Goal: Contribute content

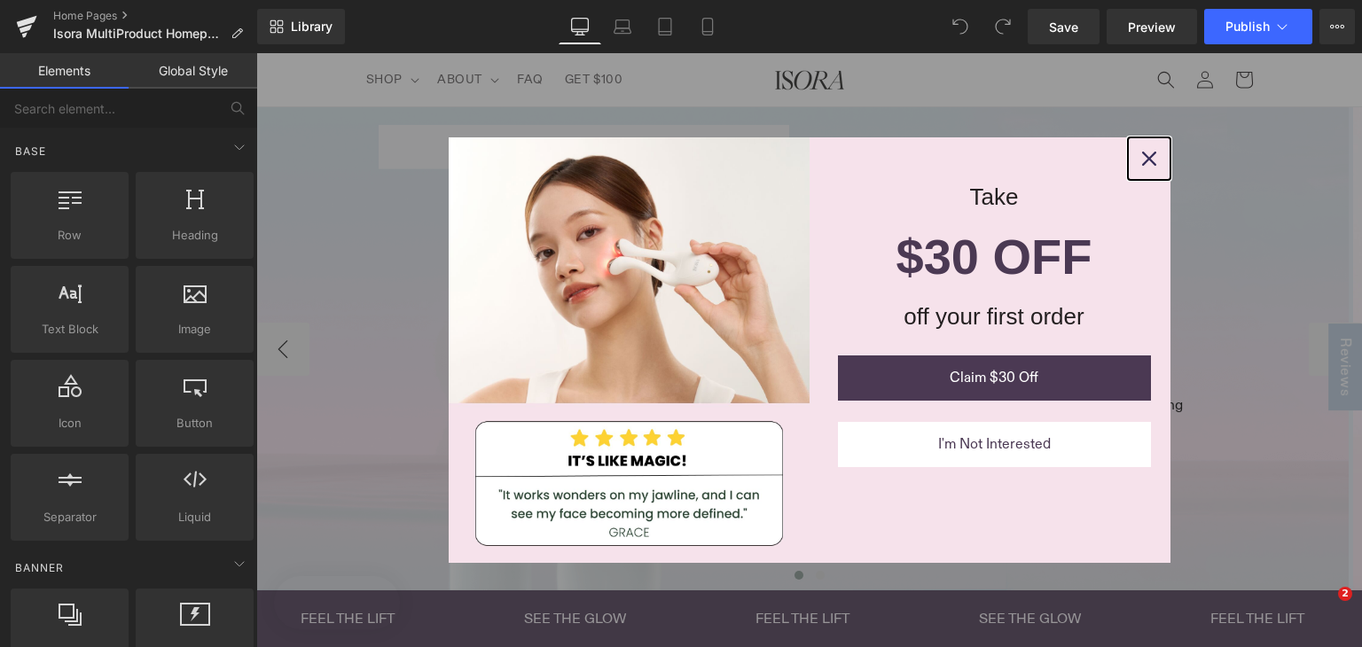
click at [1142, 156] on icon "close icon" at bounding box center [1149, 159] width 14 height 14
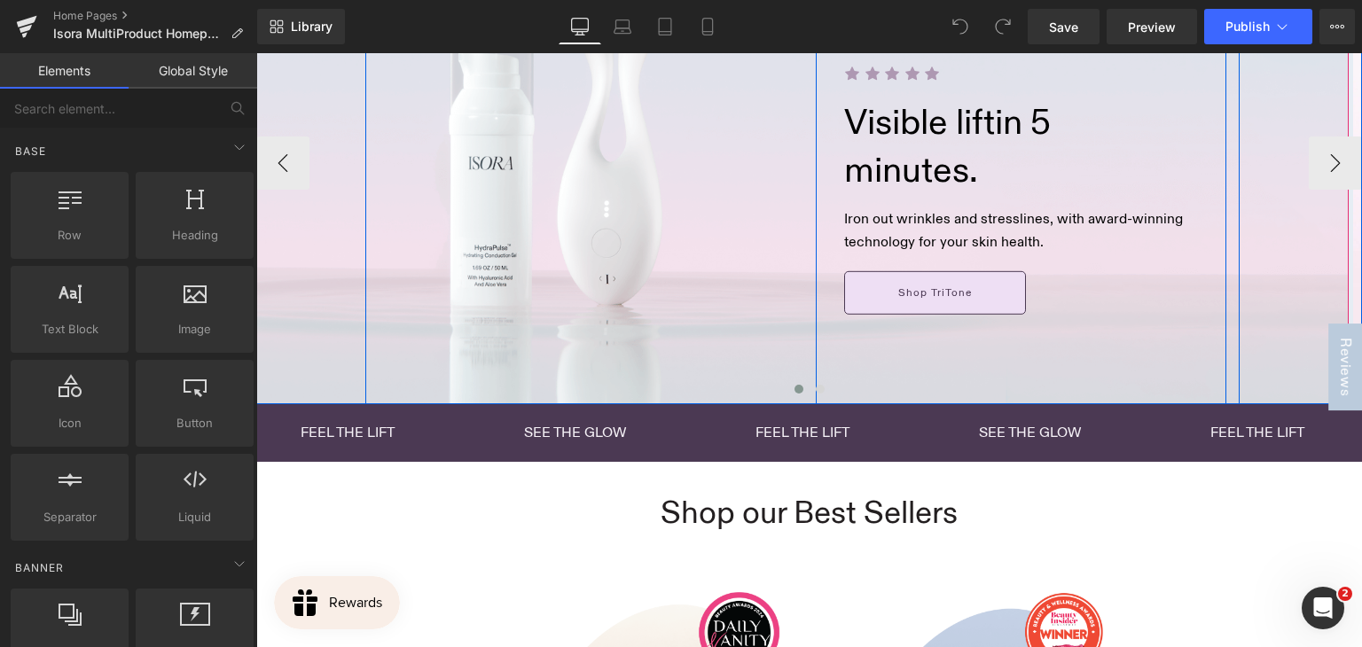
scroll to position [266, 0]
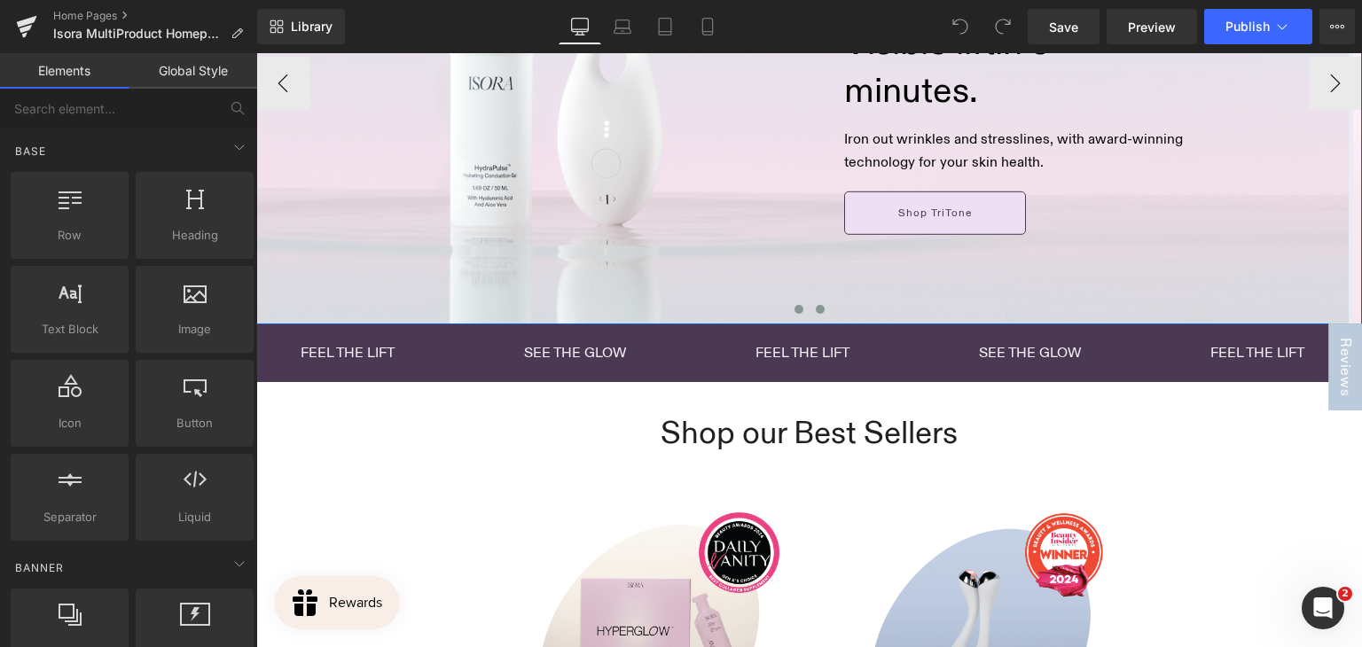
click at [816, 309] on span at bounding box center [820, 309] width 9 height 9
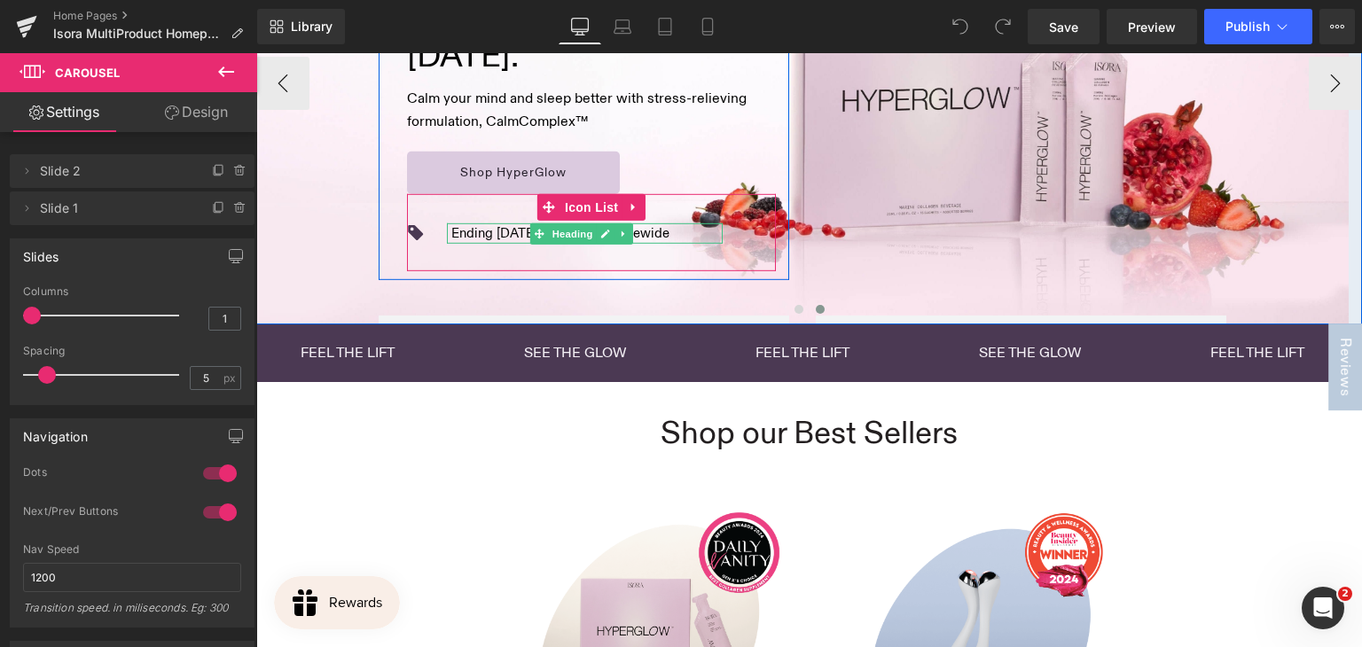
click at [498, 231] on h1 "Ending [DATE]: Buy 1, Get 1 Sitewide" at bounding box center [560, 233] width 218 height 20
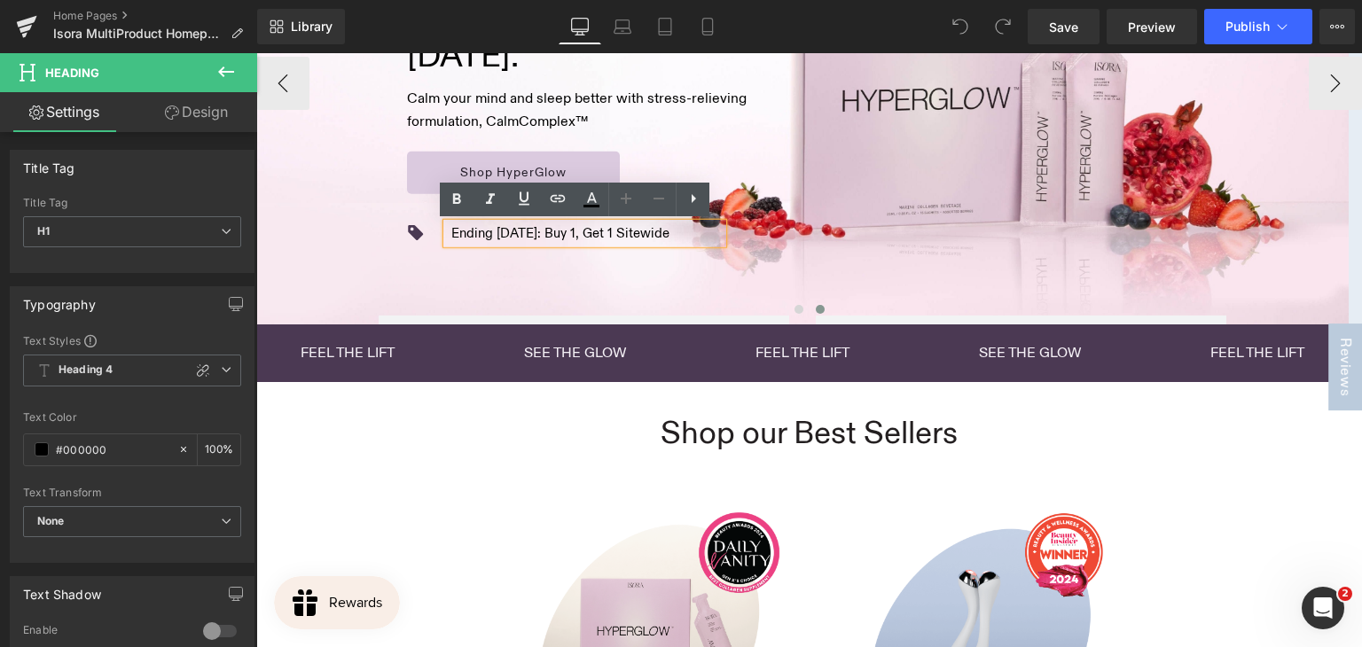
click at [499, 233] on h1 "Ending [DATE]: Buy 1, Get 1 Sitewide" at bounding box center [560, 233] width 218 height 20
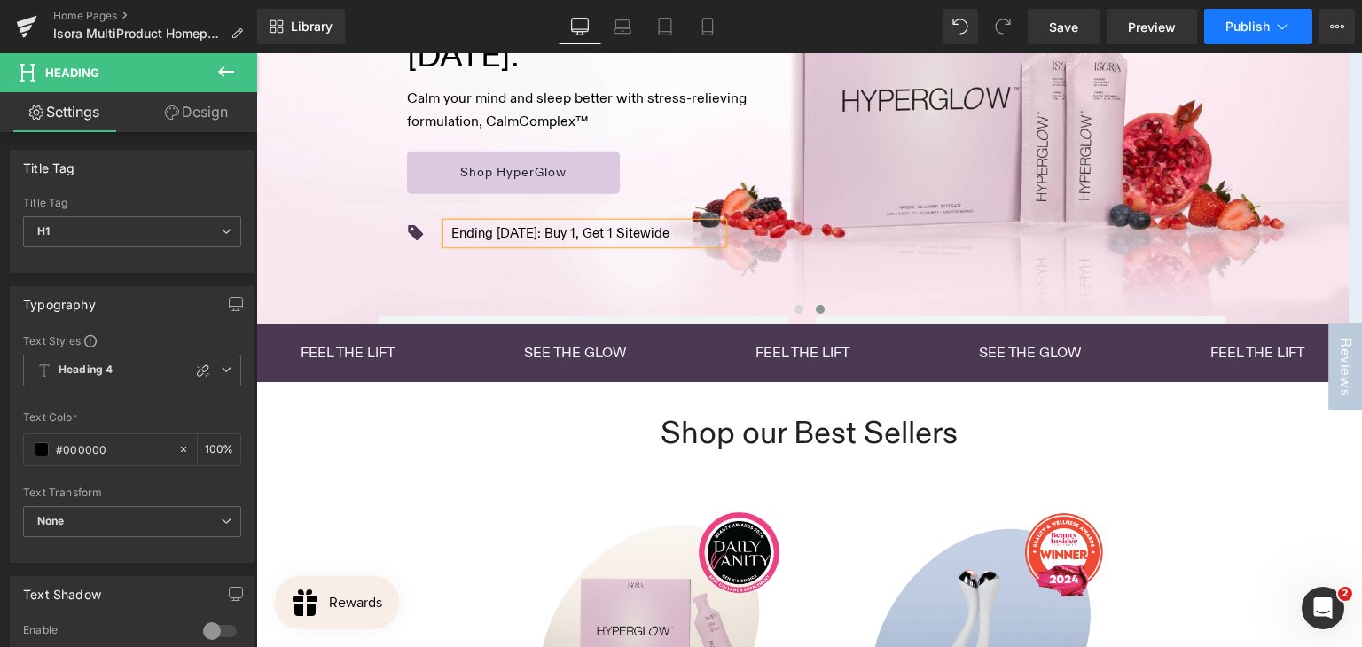
click at [1238, 23] on span "Publish" at bounding box center [1247, 27] width 44 height 14
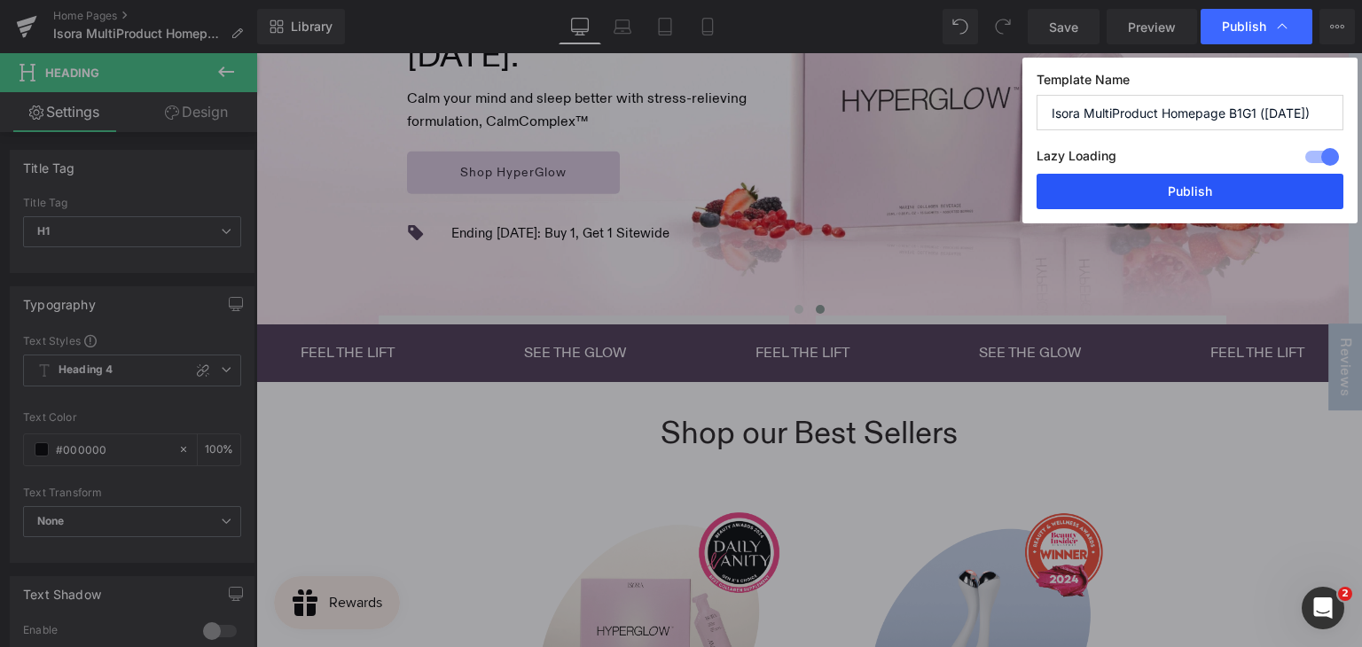
click at [1121, 207] on button "Publish" at bounding box center [1190, 191] width 307 height 35
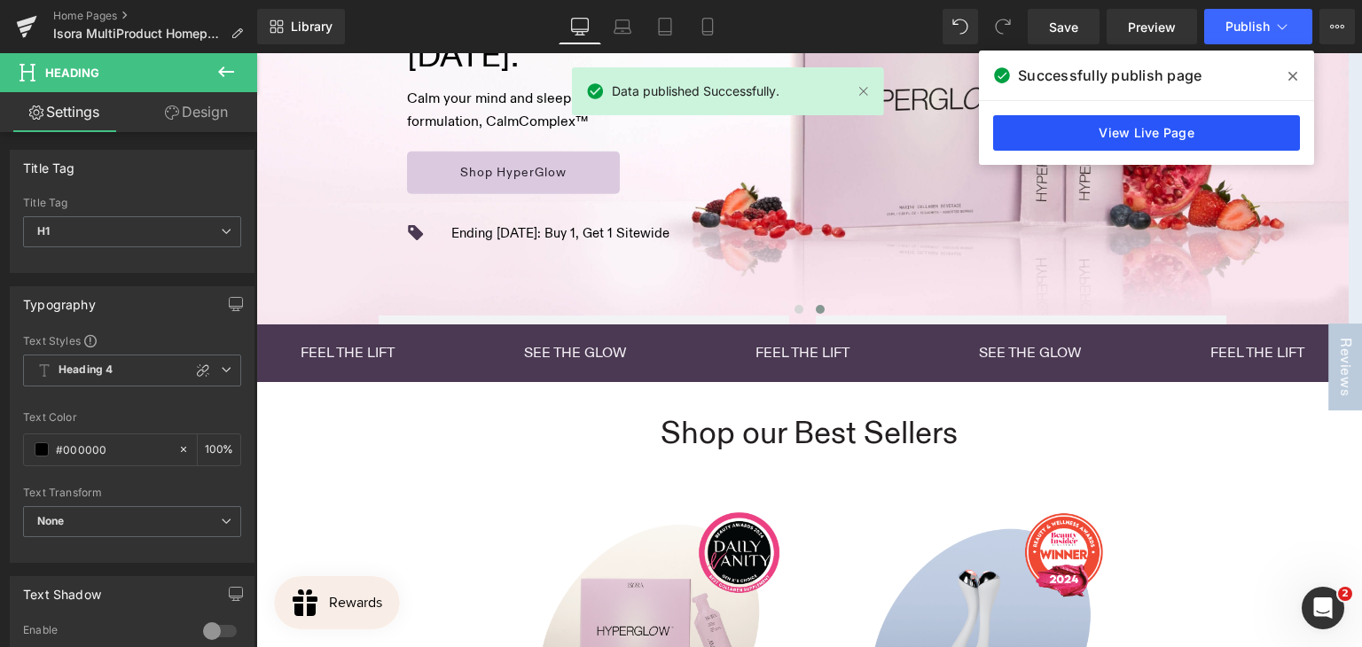
click at [1124, 132] on link "View Live Page" at bounding box center [1146, 132] width 307 height 35
